Goal: Information Seeking & Learning: Check status

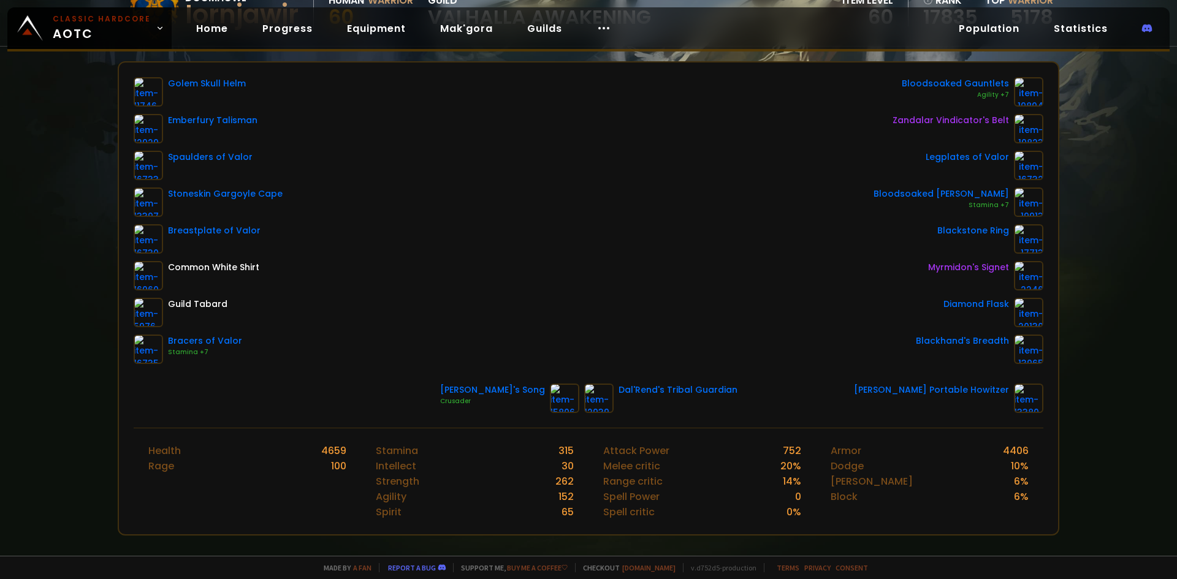
scroll to position [61, 0]
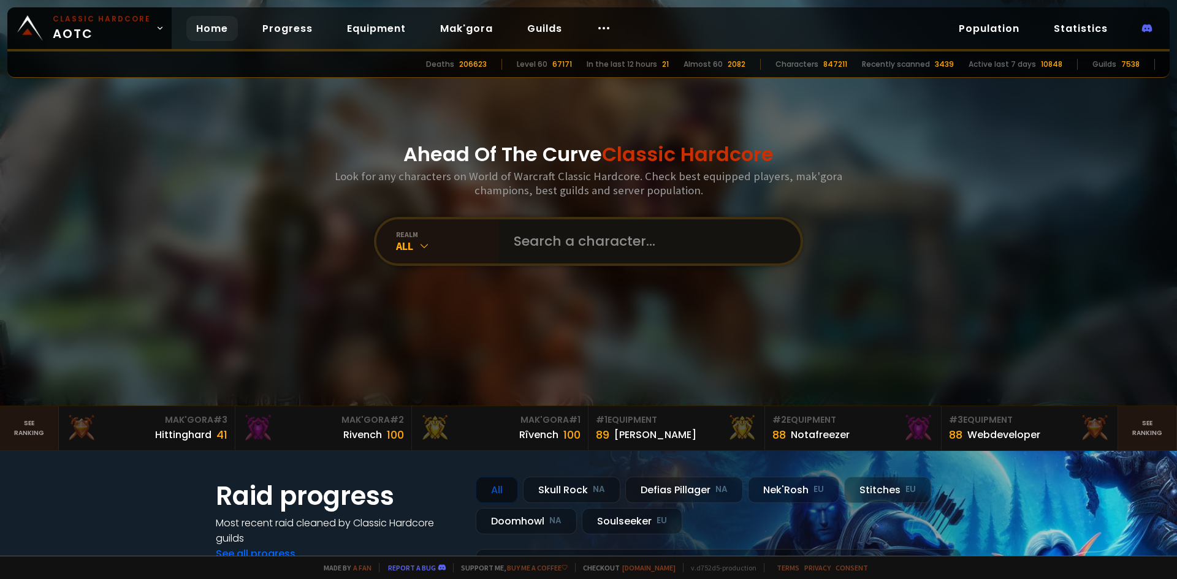
click at [549, 242] on input "text" at bounding box center [645, 241] width 279 height 44
type input "beetmeet"
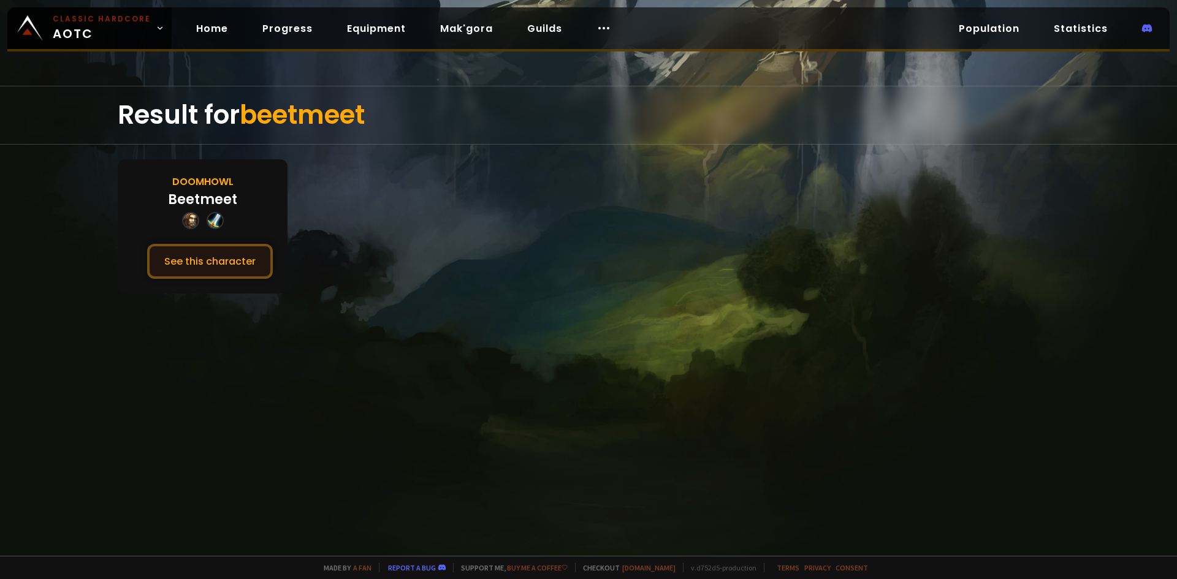
click at [214, 273] on button "See this character" at bounding box center [210, 261] width 126 height 35
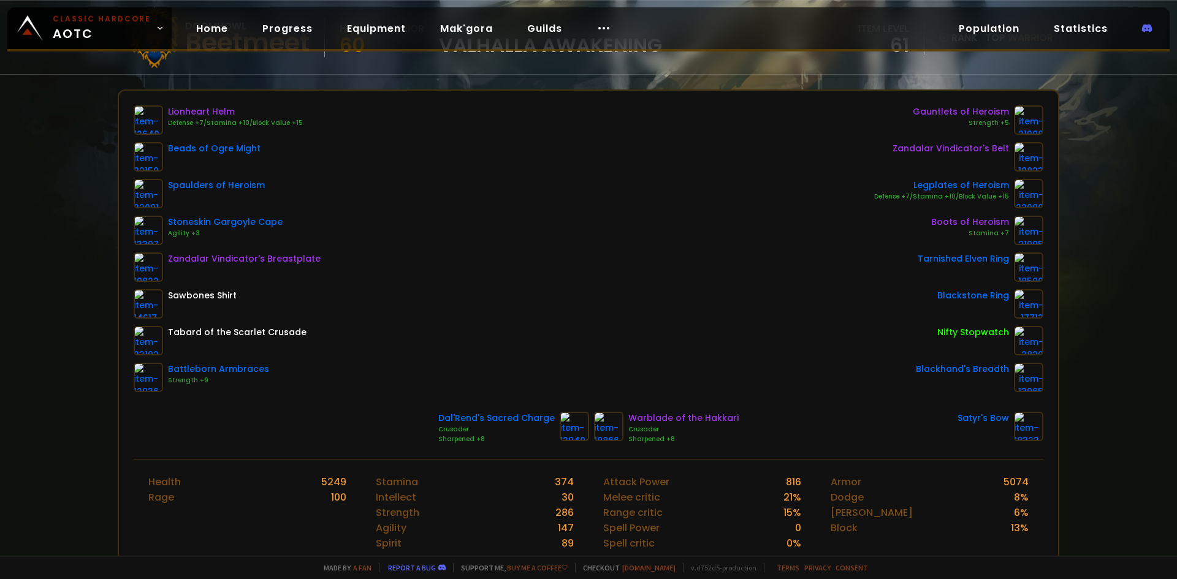
scroll to position [123, 0]
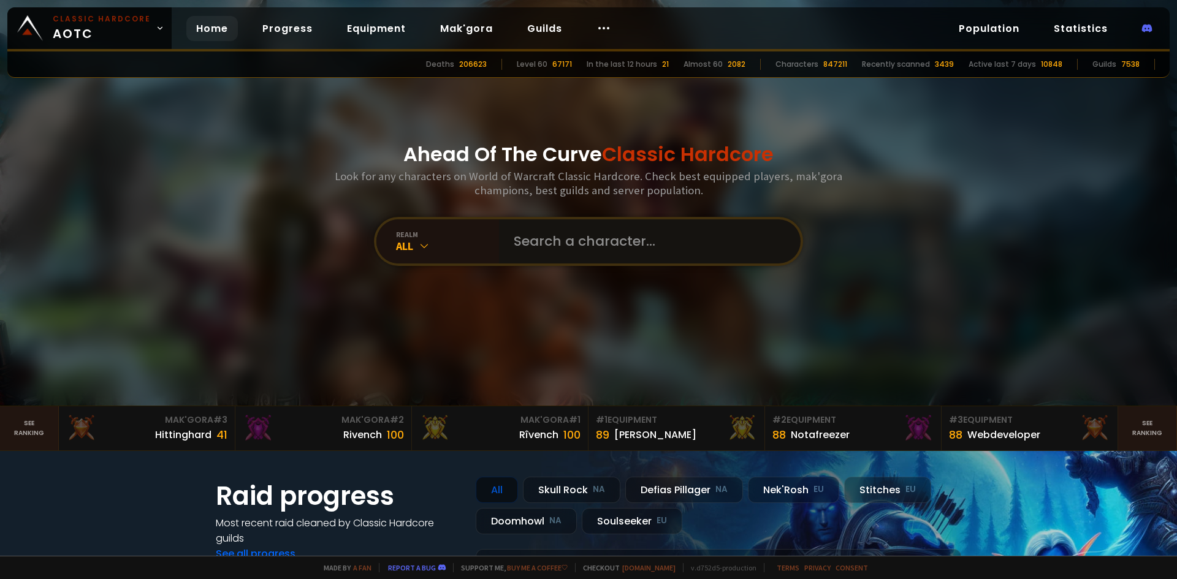
click at [572, 252] on input "text" at bounding box center [645, 241] width 279 height 44
type input "catfood"
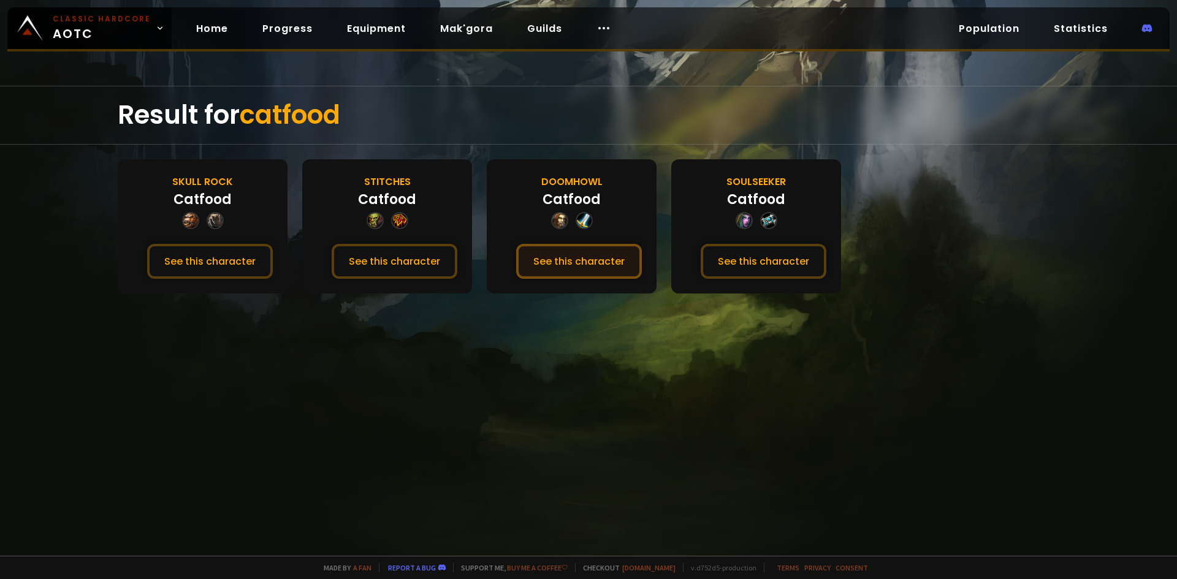
click at [604, 259] on button "See this character" at bounding box center [579, 261] width 126 height 35
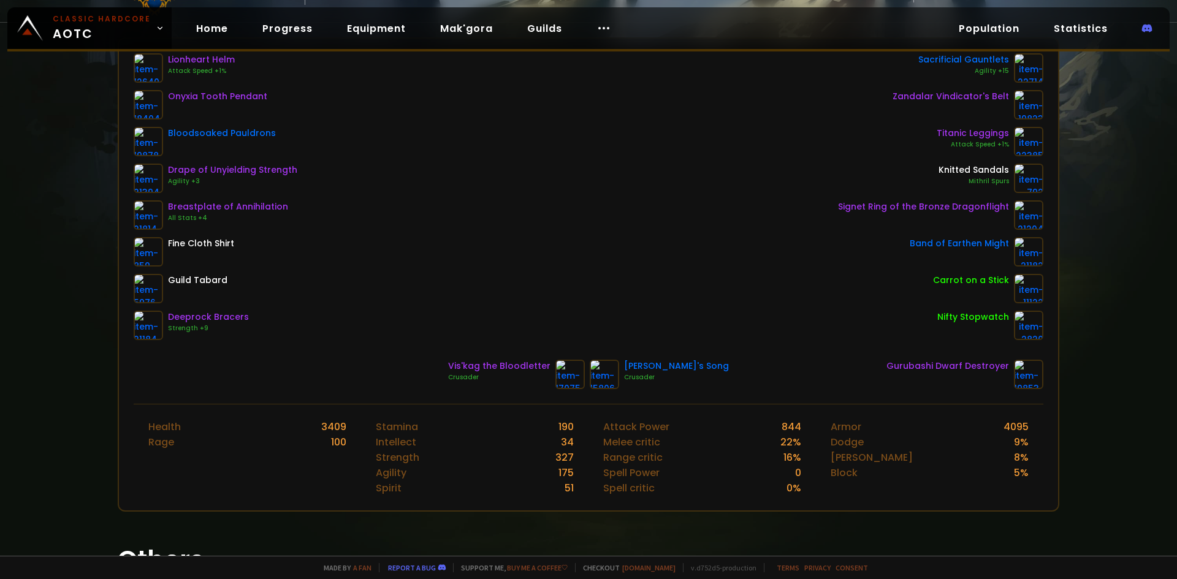
scroll to position [184, 0]
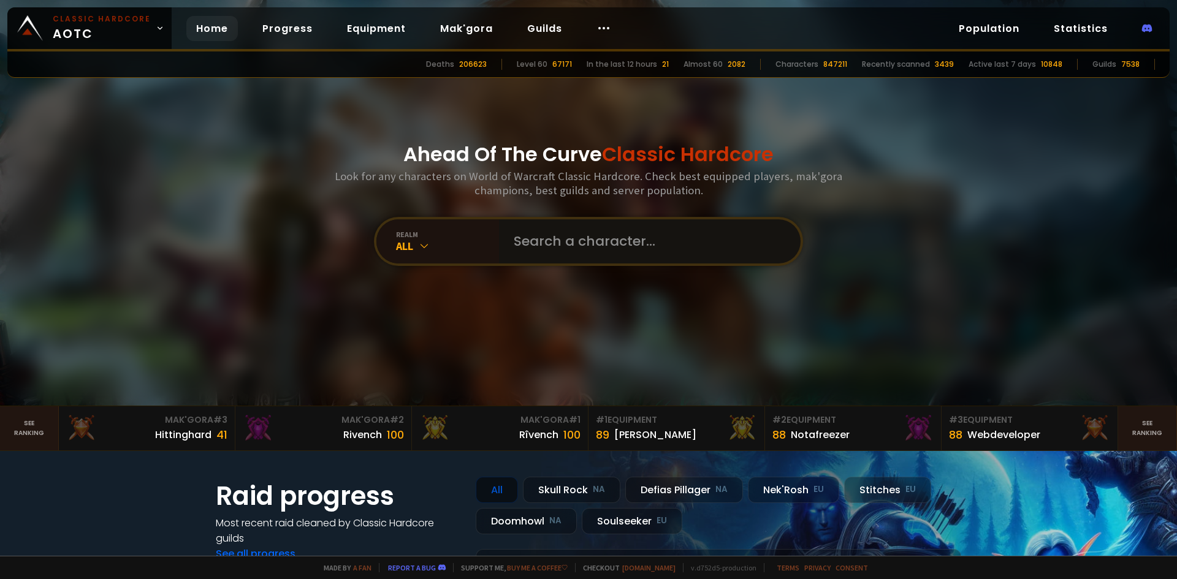
click at [620, 256] on input "text" at bounding box center [645, 241] width 279 height 44
type input "cocobolo"
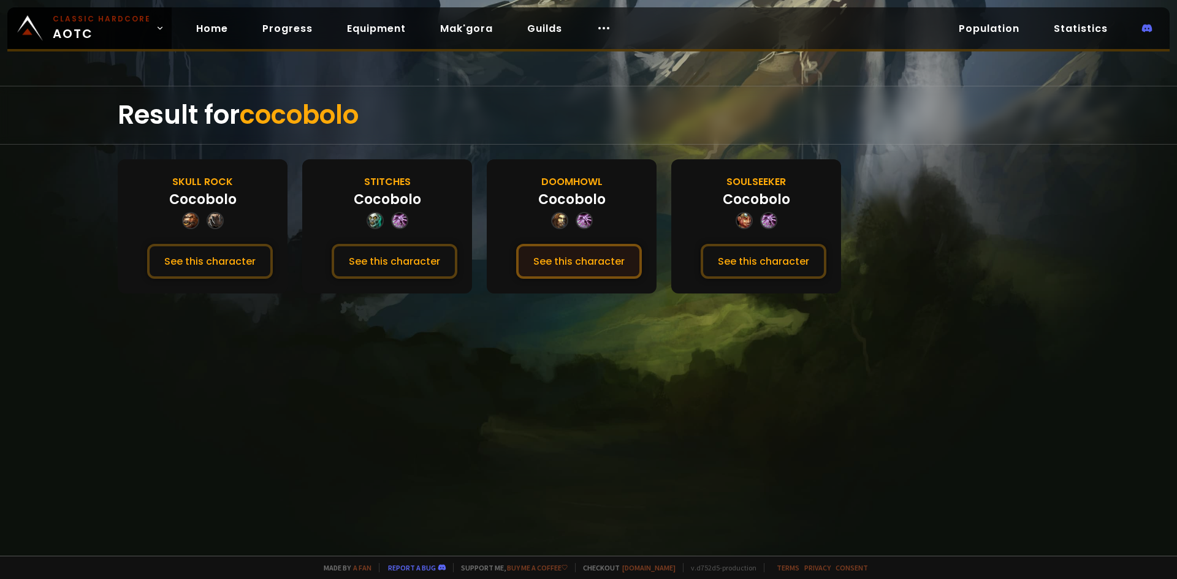
click at [584, 269] on button "See this character" at bounding box center [579, 261] width 126 height 35
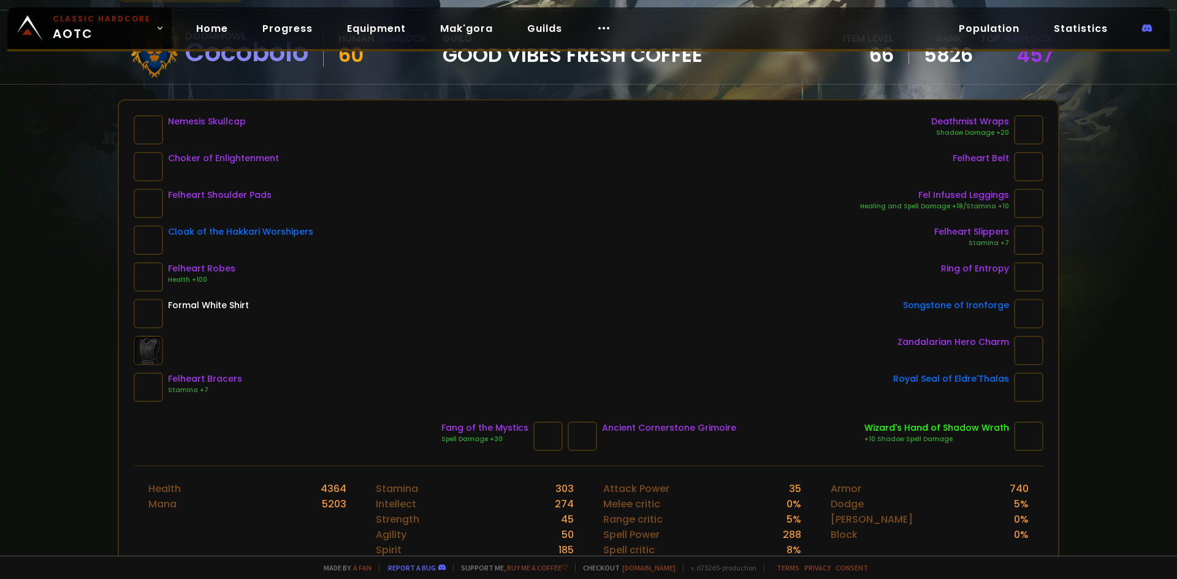
scroll to position [123, 0]
